Goal: Complete application form: Complete application form

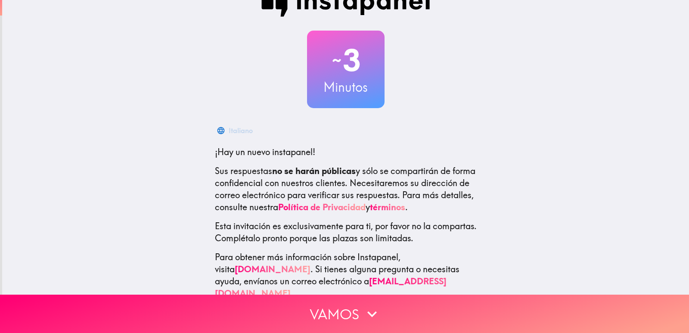
scroll to position [37, 0]
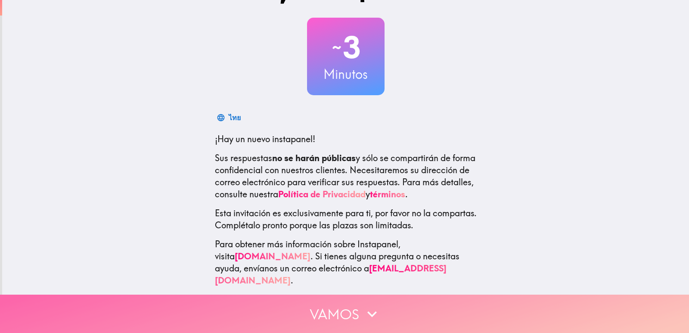
click at [312, 305] on button "Vamos" at bounding box center [344, 313] width 689 height 38
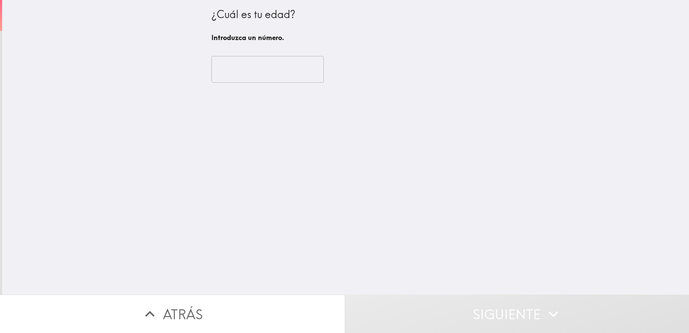
click at [239, 70] on input "number" at bounding box center [267, 69] width 112 height 27
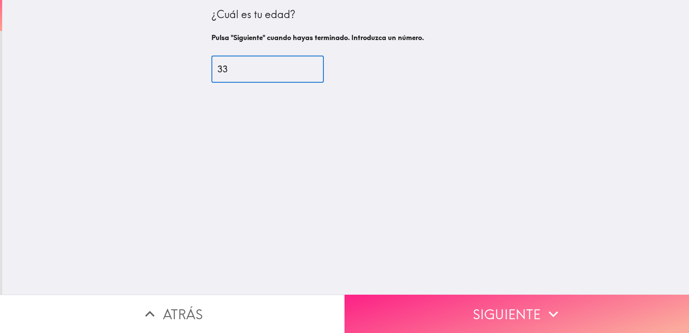
type input "33"
click at [469, 294] on button "Siguiente" at bounding box center [516, 313] width 344 height 38
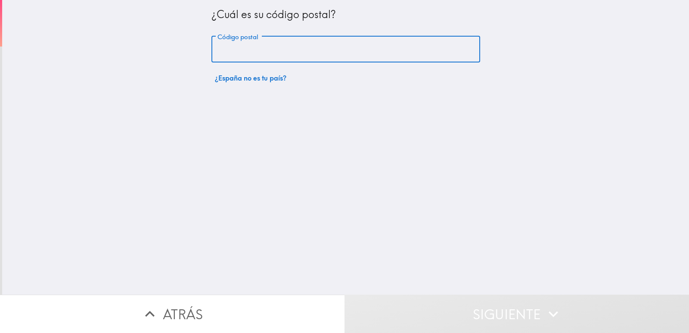
click at [297, 53] on input "Código postal" at bounding box center [345, 49] width 269 height 27
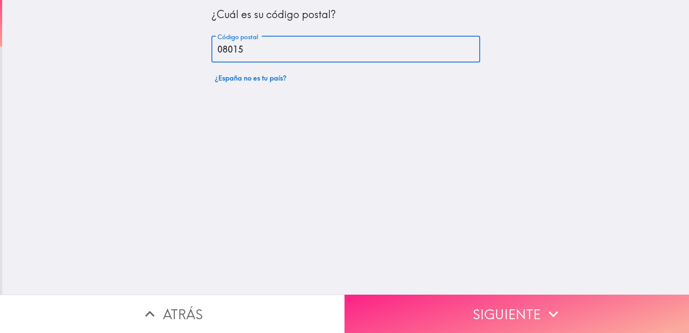
type input "08015"
click at [524, 316] on button "Siguiente" at bounding box center [516, 313] width 344 height 38
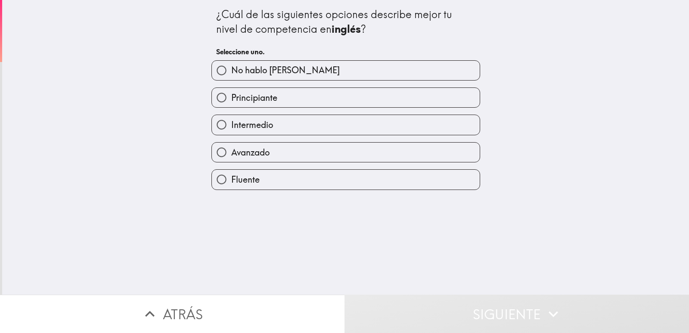
click at [256, 185] on label "Fluente" at bounding box center [346, 179] width 268 height 19
click at [231, 185] on input "Fluente" at bounding box center [221, 179] width 19 height 19
radio input "true"
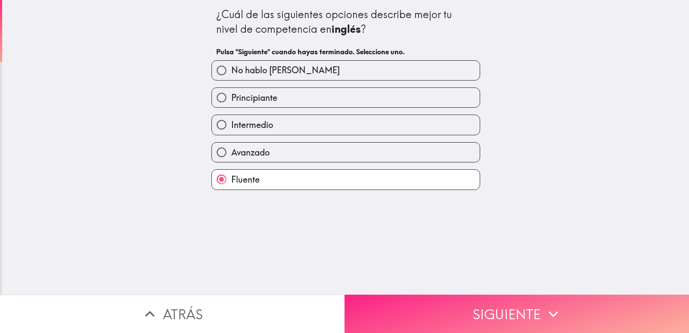
click at [442, 307] on button "Siguiente" at bounding box center [516, 313] width 344 height 38
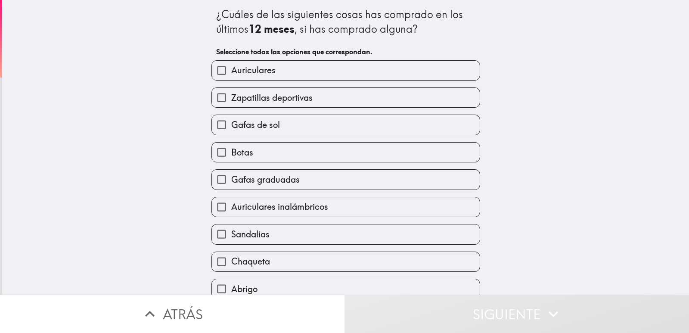
click at [281, 68] on label "Auriculares" at bounding box center [346, 70] width 268 height 19
click at [231, 68] on input "Auriculares" at bounding box center [221, 70] width 19 height 19
checkbox input "true"
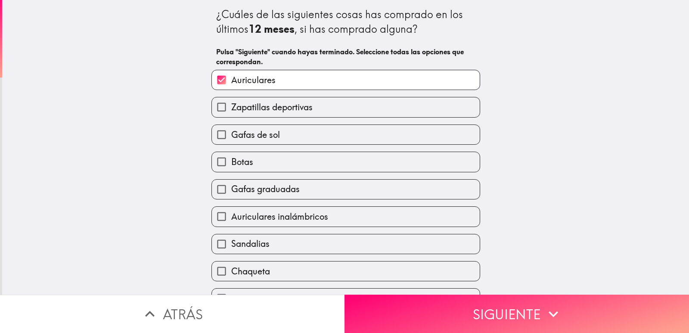
click at [283, 97] on div "Zapatillas deportivas" at bounding box center [345, 107] width 269 height 20
click at [283, 110] on span "Zapatillas deportivas" at bounding box center [271, 107] width 81 height 12
click at [231, 110] on input "Zapatillas deportivas" at bounding box center [221, 106] width 19 height 19
checkbox input "true"
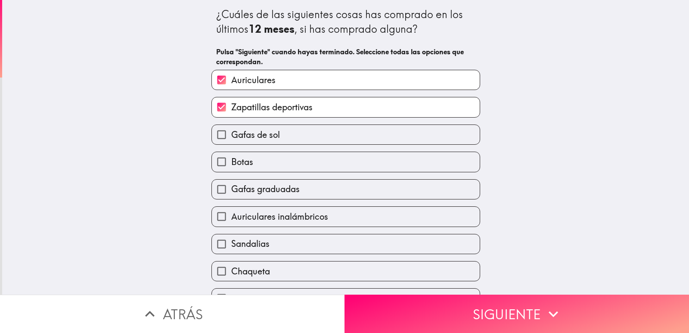
click at [282, 132] on label "Gafas de sol" at bounding box center [346, 134] width 268 height 19
click at [231, 132] on input "Gafas de sol" at bounding box center [221, 134] width 19 height 19
checkbox input "true"
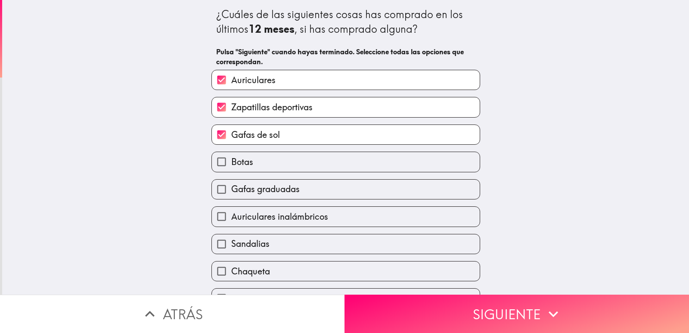
click at [260, 219] on span "Auriculares inalámbricos" at bounding box center [279, 217] width 97 height 12
click at [231, 219] on input "Auriculares inalámbricos" at bounding box center [221, 216] width 19 height 19
checkbox input "true"
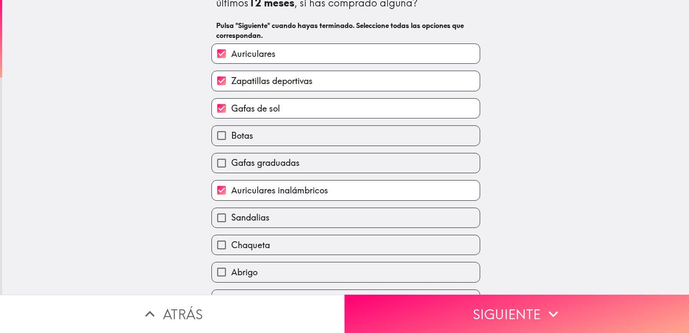
scroll to position [48, 0]
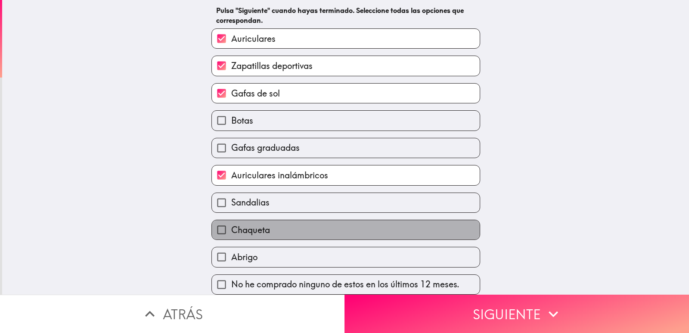
click at [255, 226] on span "Chaqueta" at bounding box center [250, 230] width 39 height 12
click at [231, 226] on input "Chaqueta" at bounding box center [221, 229] width 19 height 19
checkbox input "true"
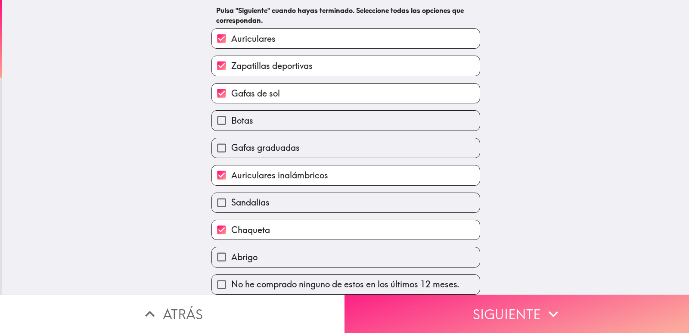
click at [432, 309] on button "Siguiente" at bounding box center [516, 313] width 344 height 38
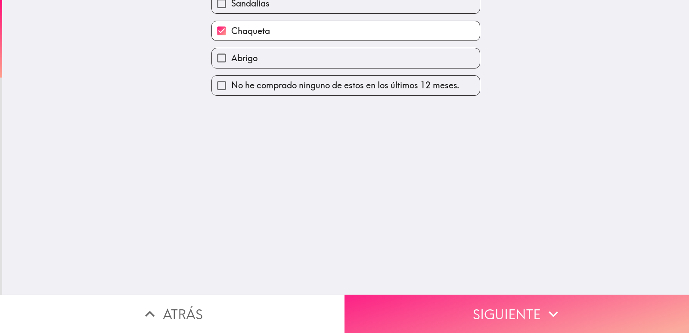
scroll to position [0, 0]
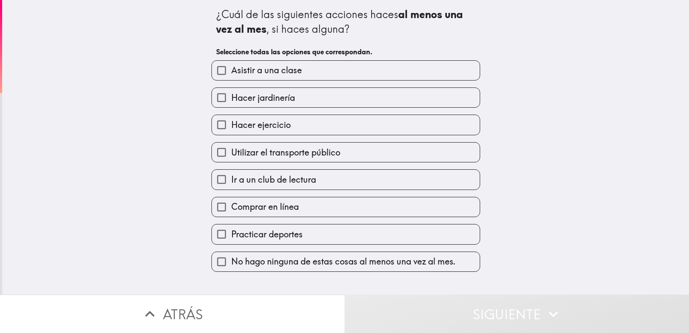
click at [300, 74] on label "Asistir a una clase" at bounding box center [346, 70] width 268 height 19
click at [231, 74] on input "Asistir a una clase" at bounding box center [221, 70] width 19 height 19
checkbox input "true"
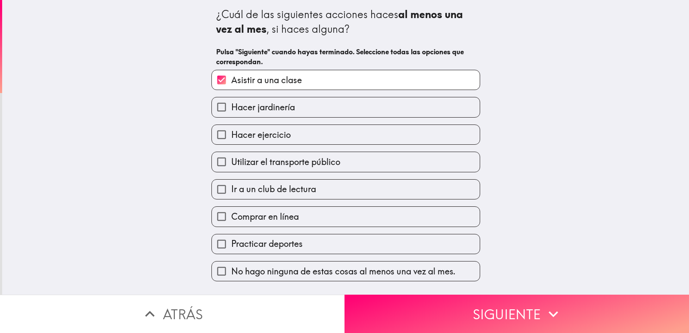
click at [297, 112] on label "Hacer jardinería" at bounding box center [346, 106] width 268 height 19
click at [231, 112] on input "Hacer jardinería" at bounding box center [221, 106] width 19 height 19
checkbox input "true"
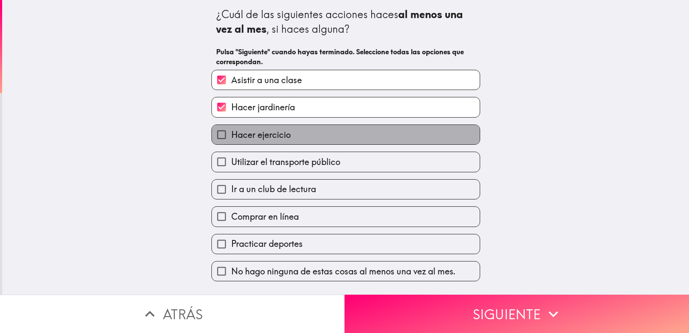
click at [297, 133] on label "Hacer ejercicio" at bounding box center [346, 134] width 268 height 19
click at [231, 133] on input "Hacer ejercicio" at bounding box center [221, 134] width 19 height 19
checkbox input "true"
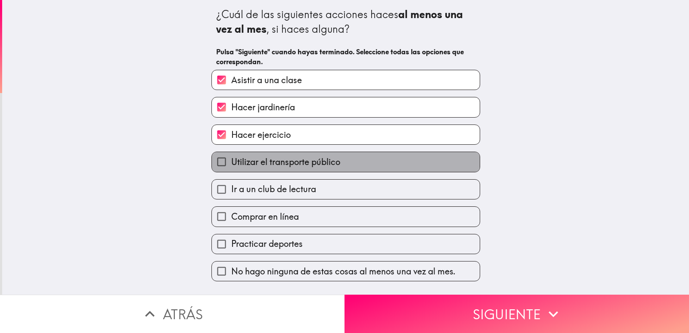
click at [291, 162] on span "Utilizar el transporte público" at bounding box center [285, 162] width 109 height 12
click at [231, 162] on input "Utilizar el transporte público" at bounding box center [221, 161] width 19 height 19
checkbox input "true"
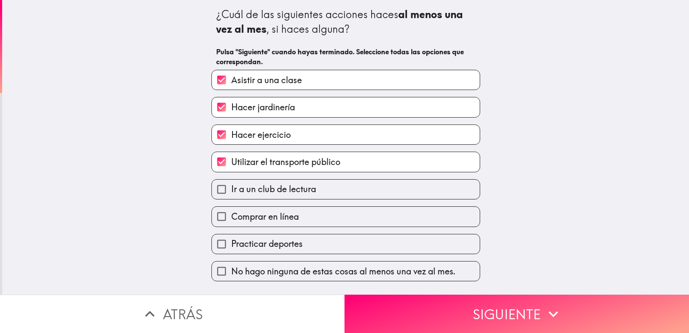
click at [280, 220] on span "Comprar en línea" at bounding box center [265, 217] width 68 height 12
click at [231, 220] on input "Comprar en línea" at bounding box center [221, 216] width 19 height 19
checkbox input "true"
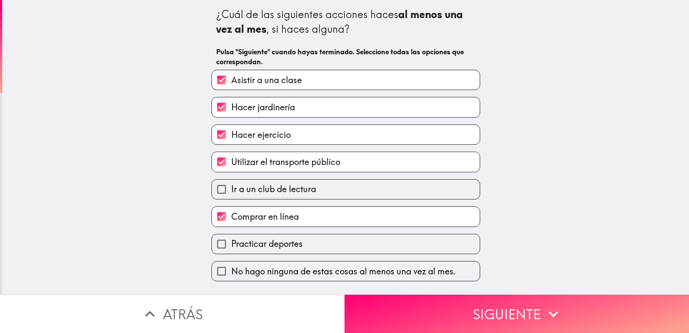
click at [280, 240] on span "Practicar deportes" at bounding box center [266, 244] width 71 height 12
click at [231, 240] on input "Practicar deportes" at bounding box center [221, 243] width 19 height 19
checkbox input "true"
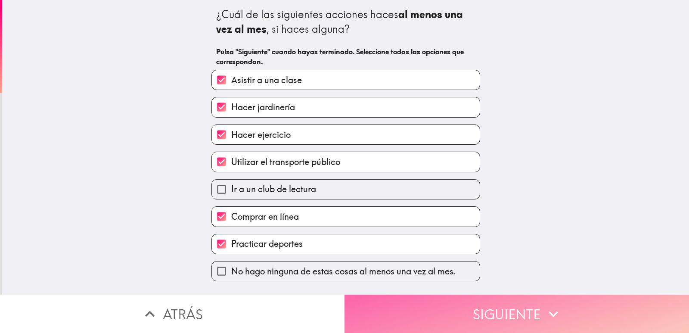
click at [403, 306] on button "Siguiente" at bounding box center [516, 313] width 344 height 38
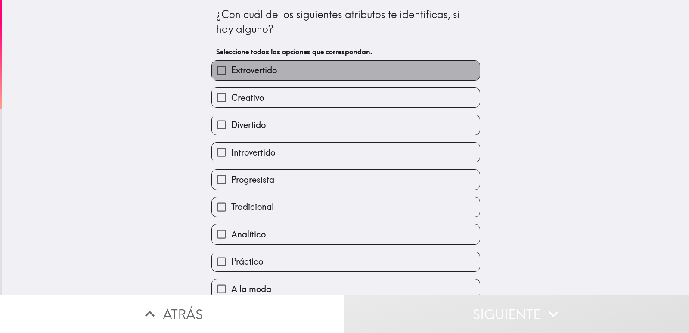
click at [326, 70] on label "Extrovertido" at bounding box center [346, 70] width 268 height 19
click at [231, 70] on input "Extrovertido" at bounding box center [221, 70] width 19 height 19
checkbox input "true"
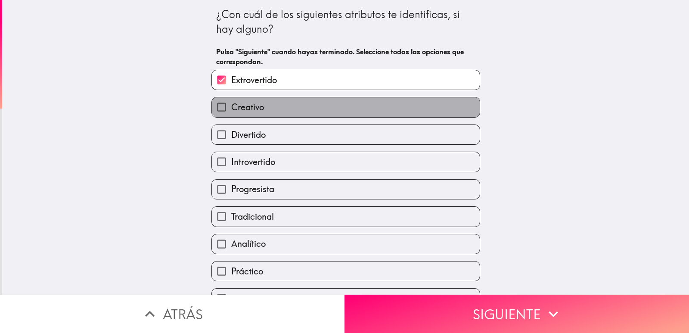
click at [313, 107] on label "Creativo" at bounding box center [346, 106] width 268 height 19
click at [231, 107] on input "Creativo" at bounding box center [221, 106] width 19 height 19
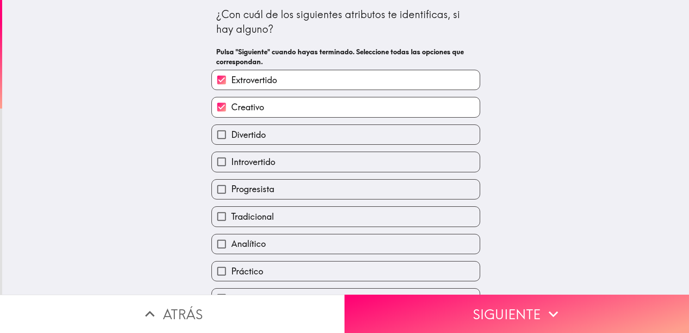
click at [313, 107] on label "Creativo" at bounding box center [346, 106] width 268 height 19
click at [231, 107] on input "Creativo" at bounding box center [221, 106] width 19 height 19
checkbox input "false"
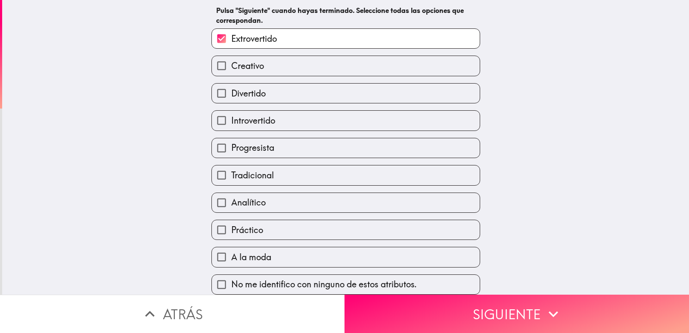
scroll to position [48, 0]
click at [273, 193] on label "Analítico" at bounding box center [346, 202] width 268 height 19
click at [231, 193] on input "Analítico" at bounding box center [221, 202] width 19 height 19
checkbox input "true"
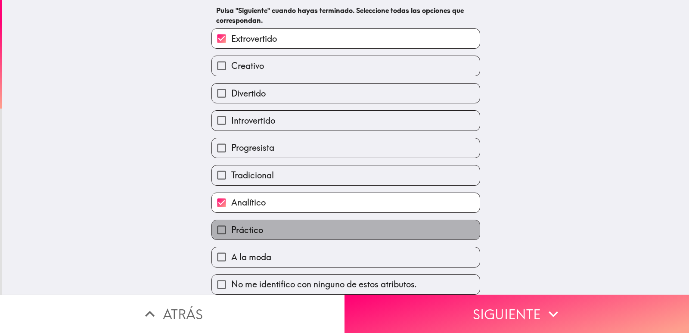
click at [273, 220] on label "Práctico" at bounding box center [346, 229] width 268 height 19
click at [231, 220] on input "Práctico" at bounding box center [221, 229] width 19 height 19
checkbox input "true"
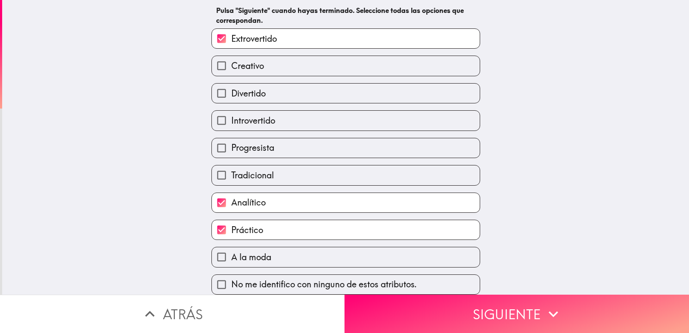
click at [276, 248] on label "A la moda" at bounding box center [346, 256] width 268 height 19
click at [231, 248] on input "A la moda" at bounding box center [221, 256] width 19 height 19
checkbox input "true"
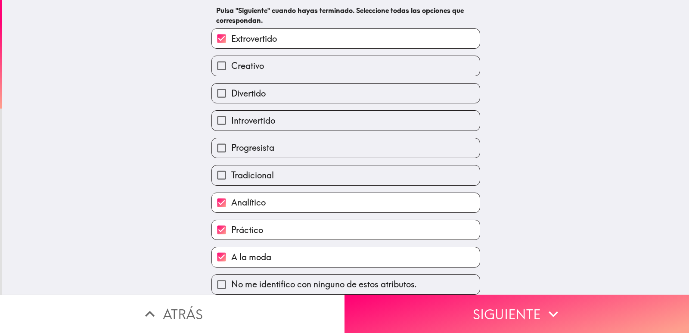
click at [273, 86] on label "Divertido" at bounding box center [346, 93] width 268 height 19
click at [231, 86] on input "Divertido" at bounding box center [221, 93] width 19 height 19
checkbox input "true"
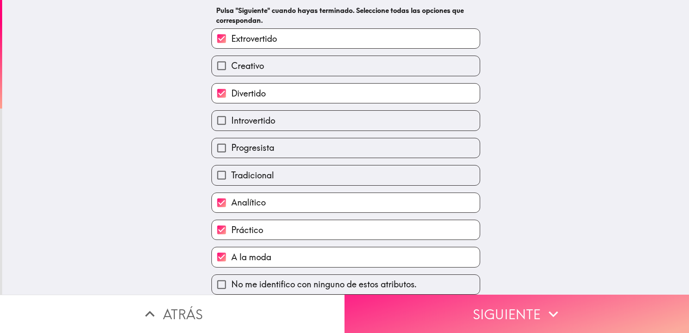
click at [387, 316] on button "Siguiente" at bounding box center [516, 313] width 344 height 38
